Goal: Transaction & Acquisition: Book appointment/travel/reservation

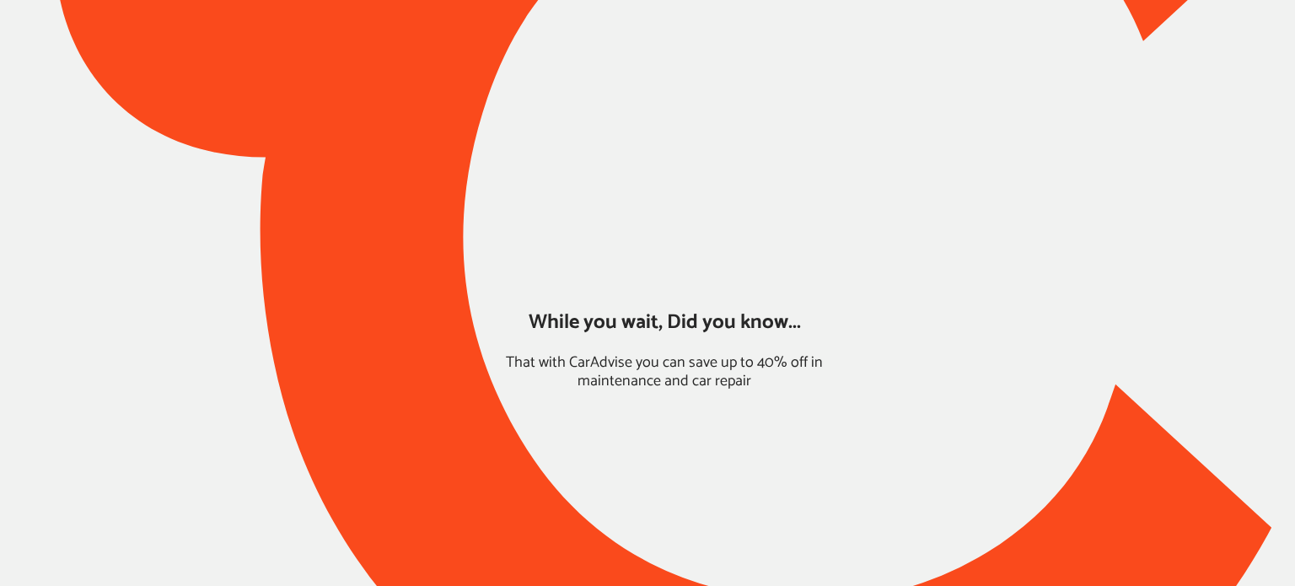
type input "*****"
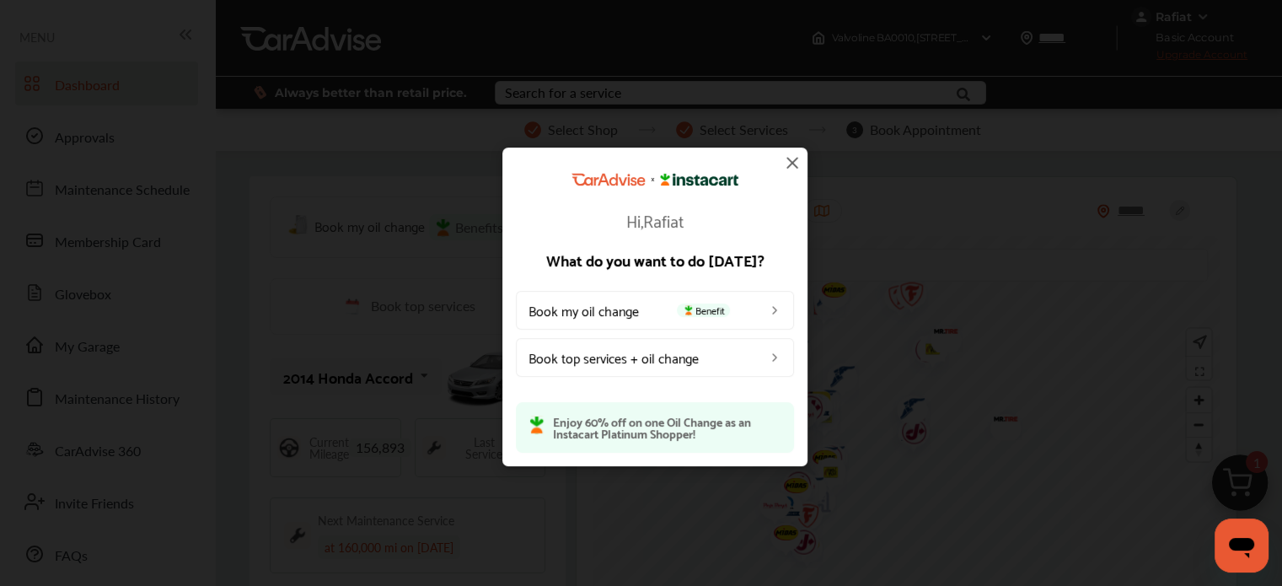
click at [791, 163] on img at bounding box center [792, 163] width 20 height 20
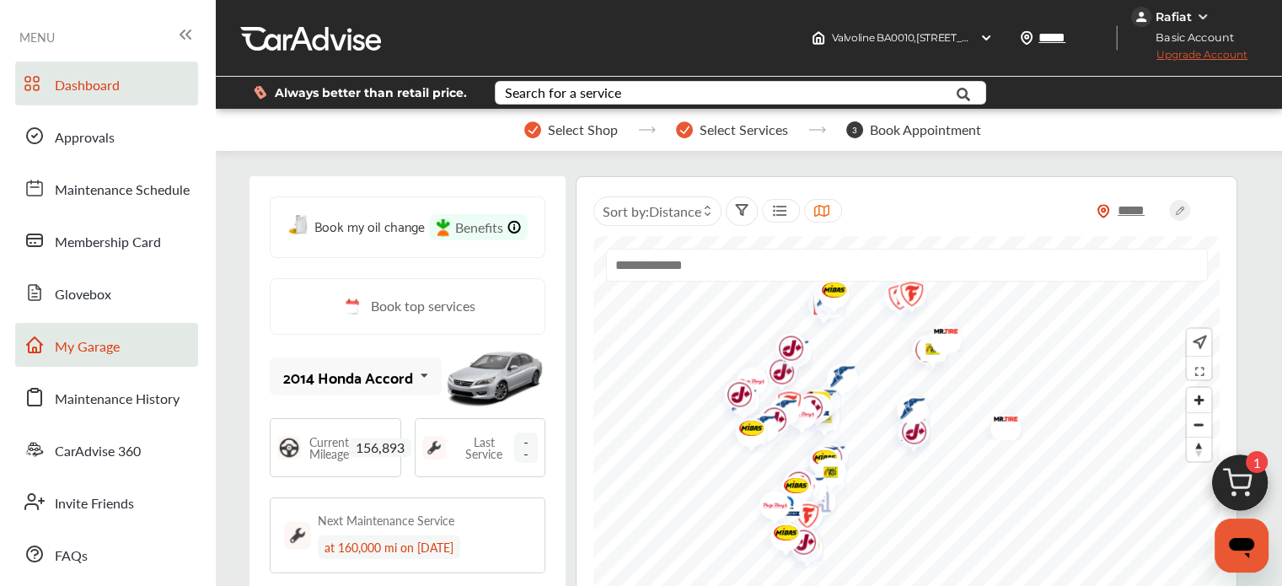
click at [91, 344] on span "My Garage" at bounding box center [87, 347] width 65 height 22
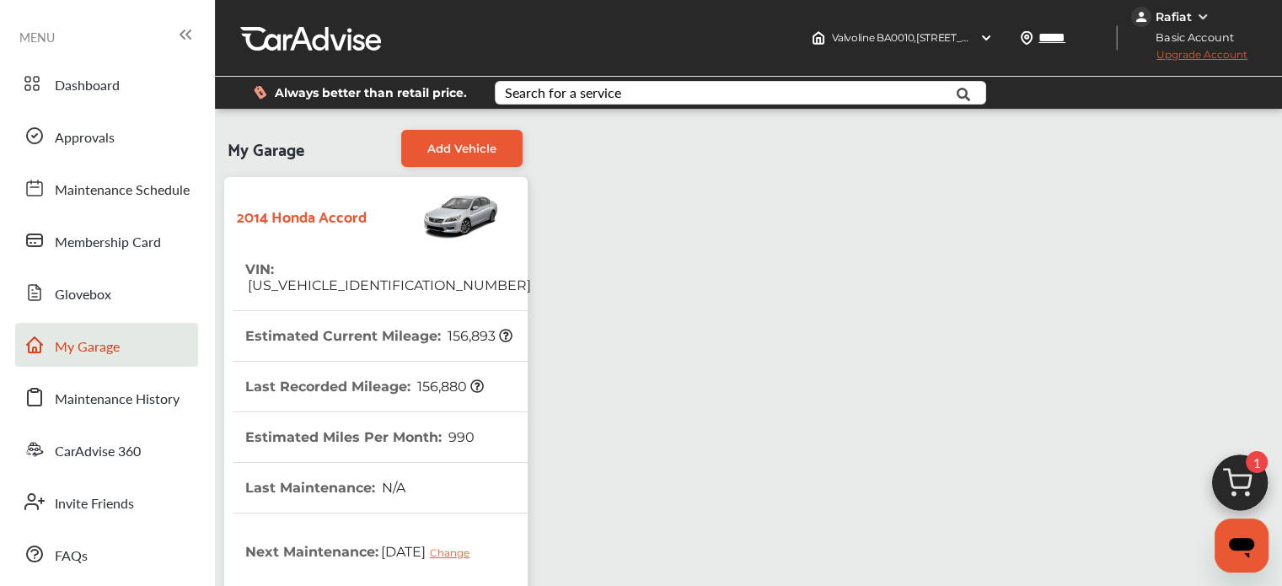
click at [1249, 480] on img at bounding box center [1239, 487] width 81 height 81
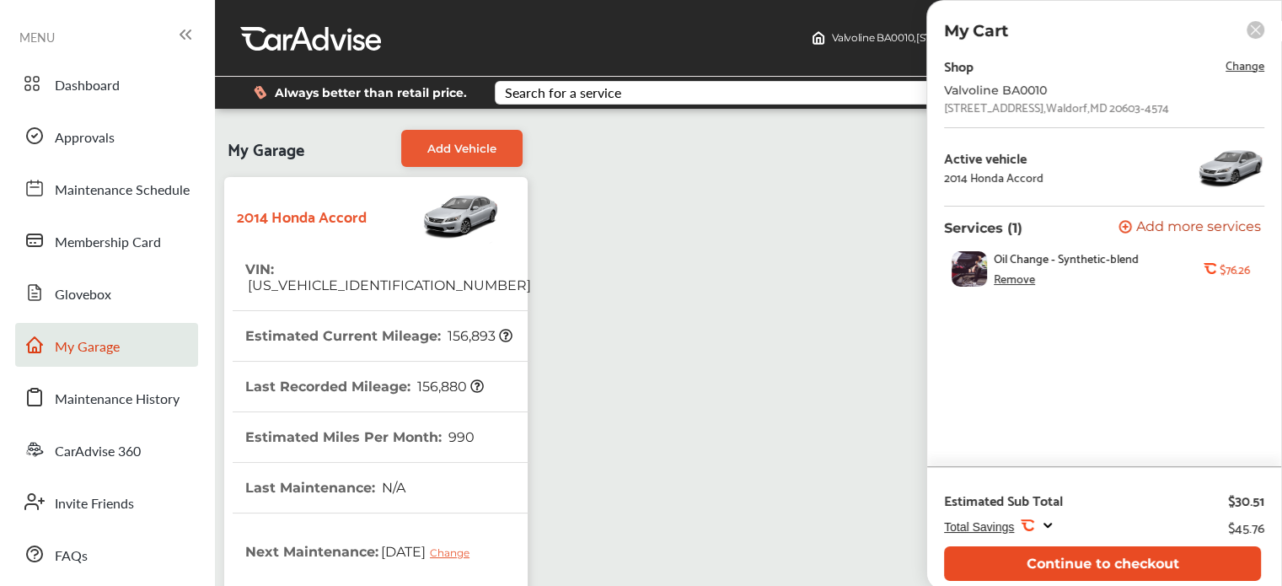
click at [1008, 560] on button "Continue to checkout" at bounding box center [1102, 563] width 317 height 35
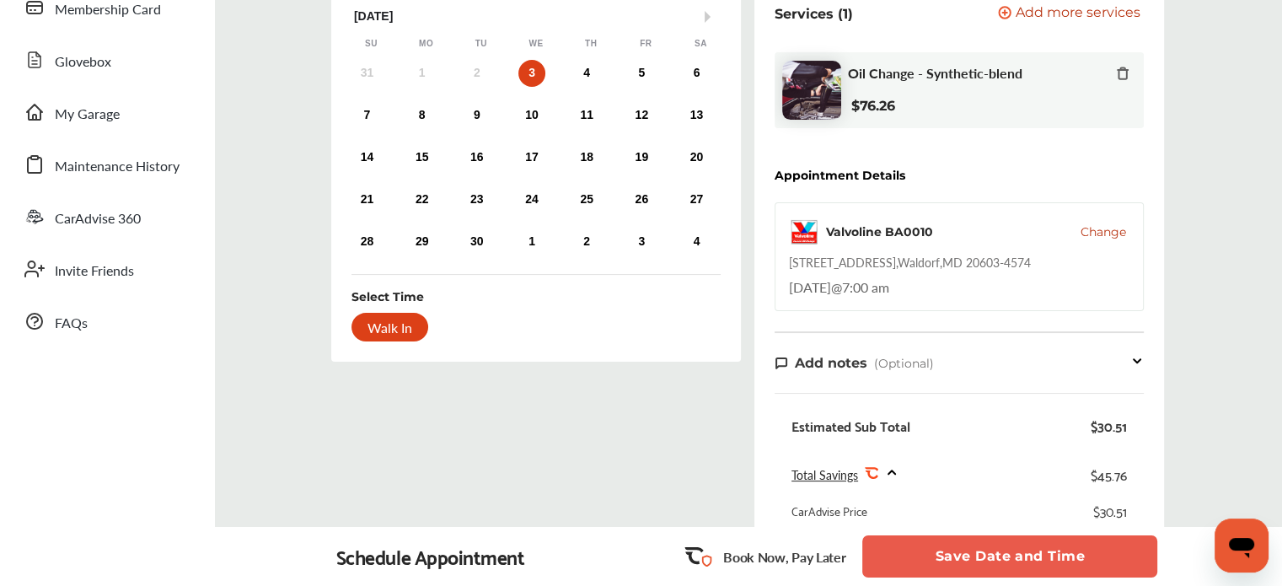
scroll to position [235, 0]
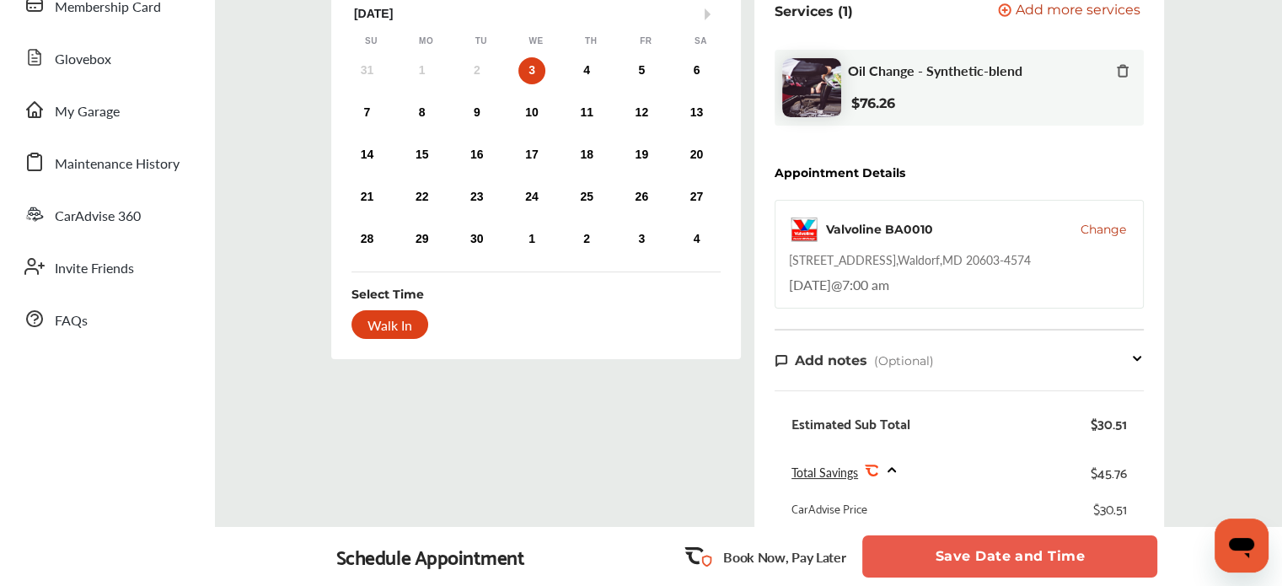
click at [941, 549] on button "Save Date and Time" at bounding box center [1009, 556] width 295 height 42
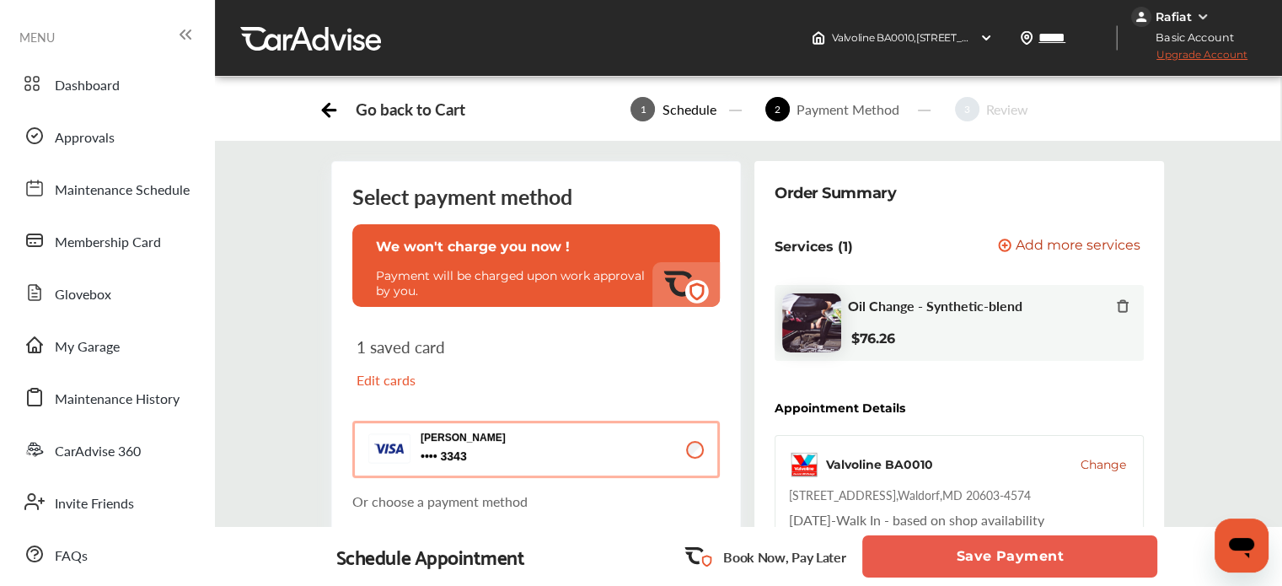
click at [941, 549] on button "Save Payment" at bounding box center [1009, 556] width 295 height 42
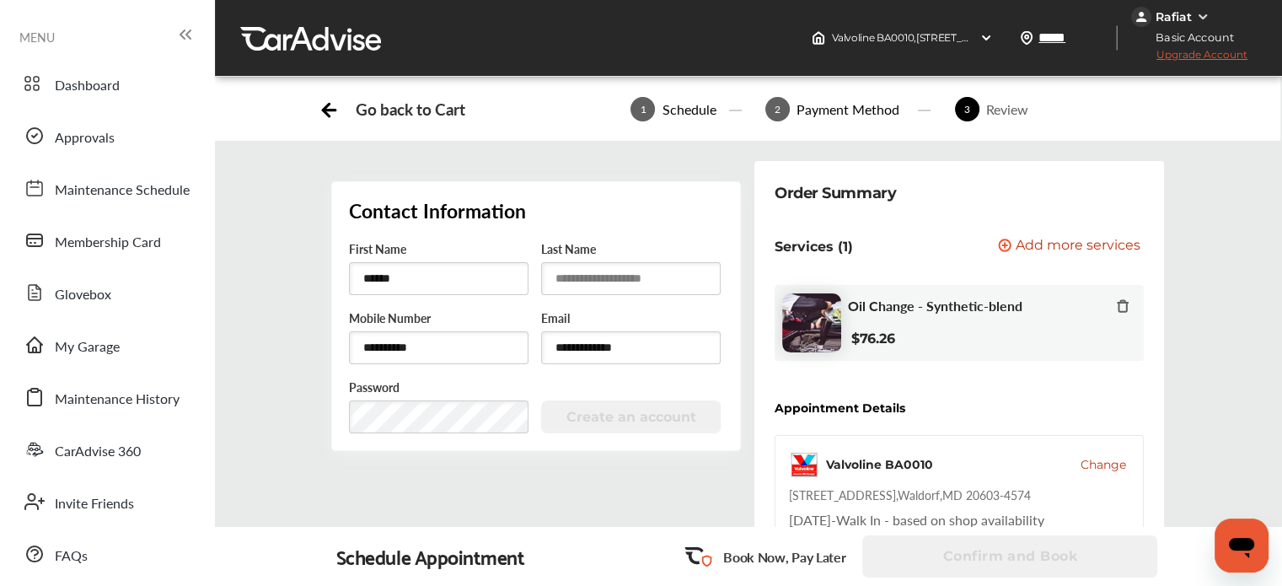
click at [580, 289] on input "text" at bounding box center [631, 278] width 180 height 33
type input "*******"
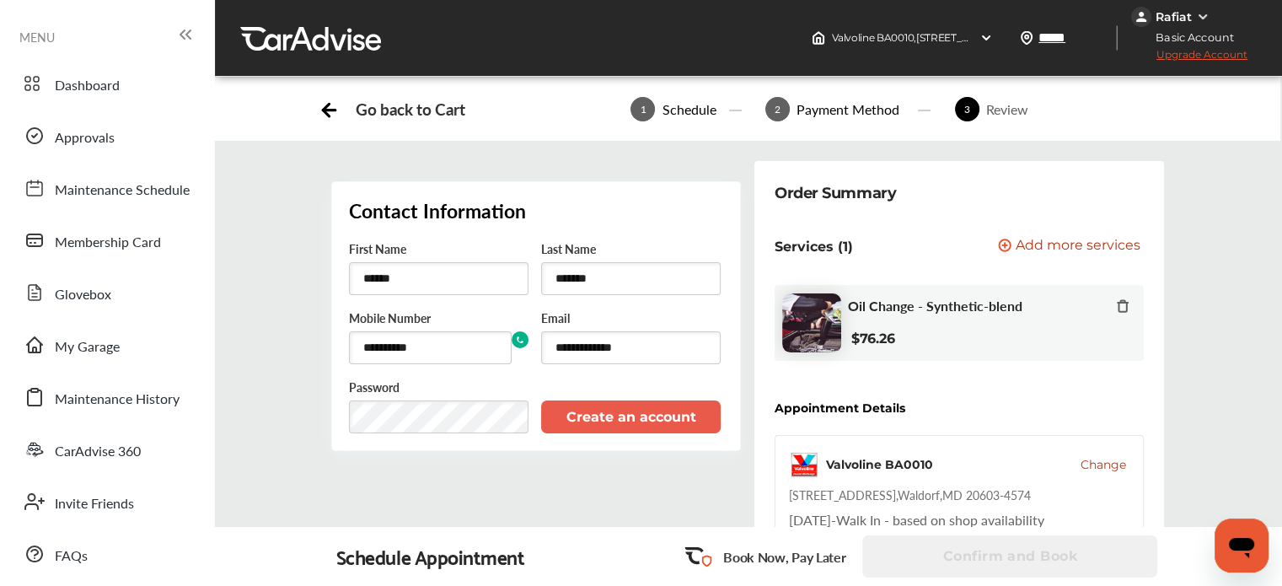
click at [590, 416] on button "Create an account" at bounding box center [631, 416] width 180 height 33
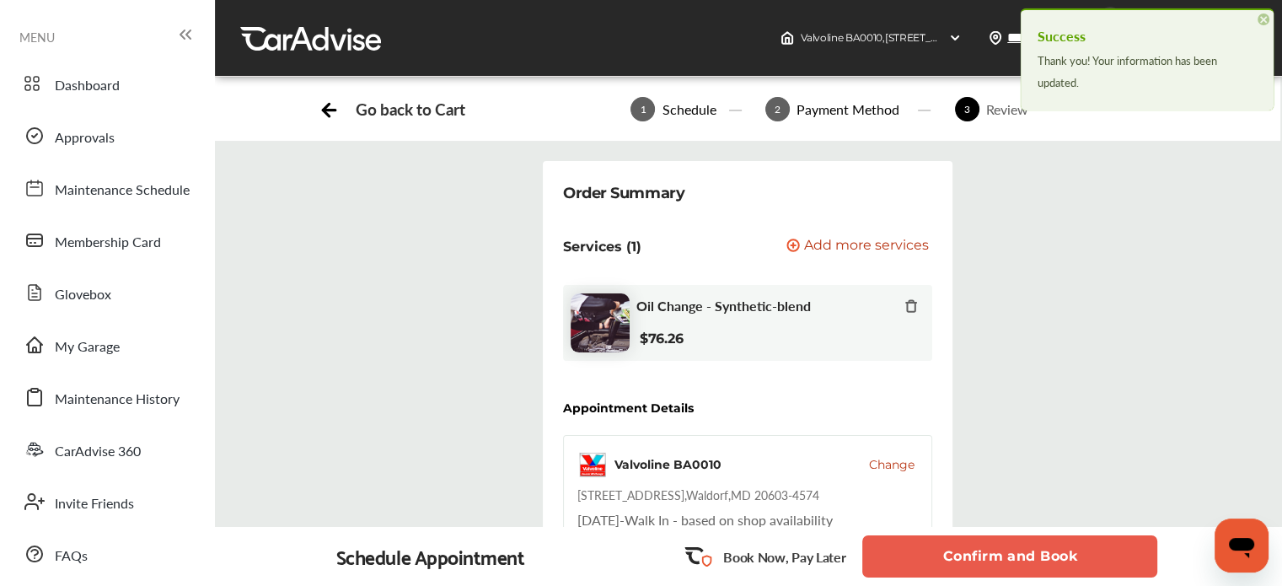
click at [946, 567] on button "Confirm and Book" at bounding box center [1009, 556] width 295 height 42
